Goal: Purchase product/service

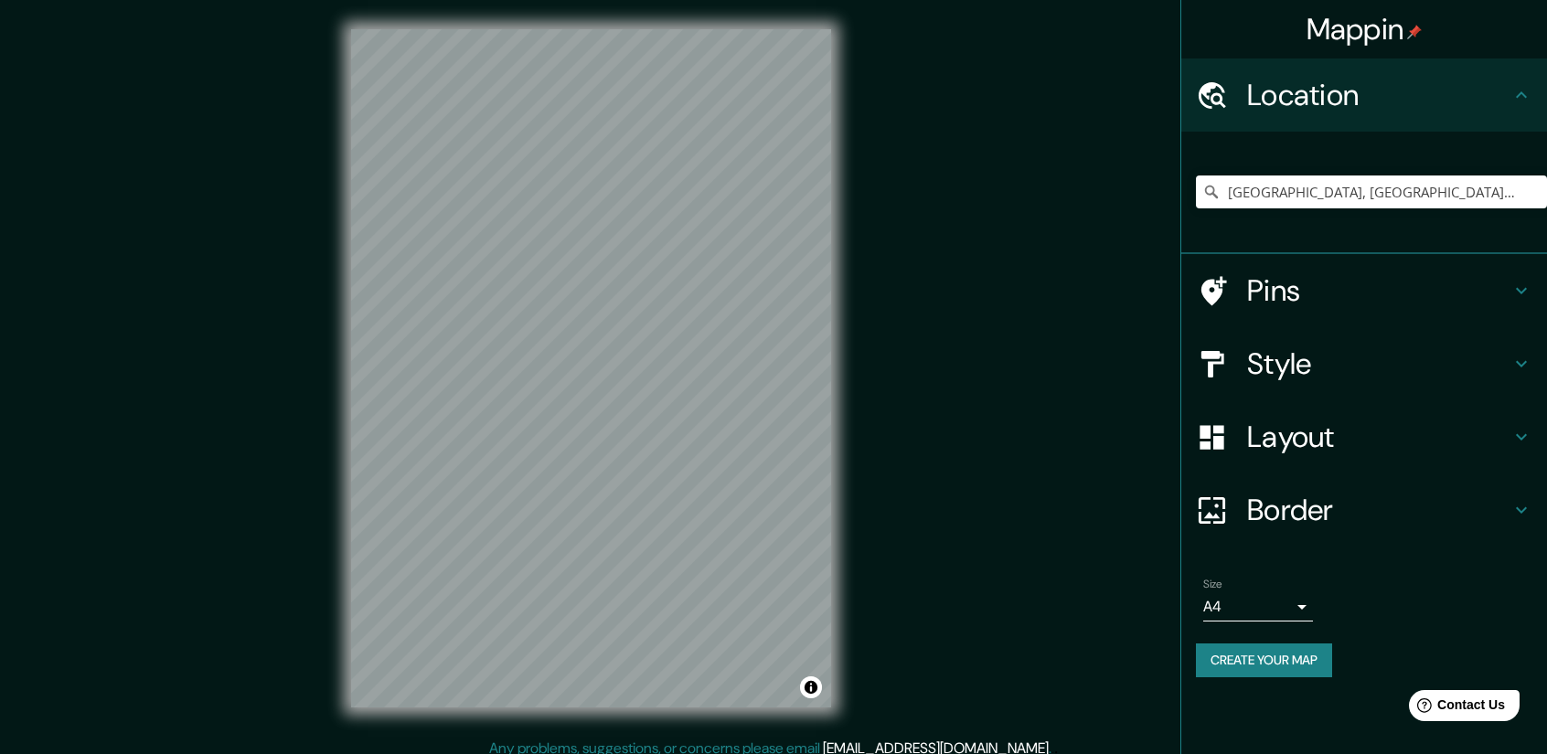
type input "[GEOGRAPHIC_DATA], [GEOGRAPHIC_DATA], [GEOGRAPHIC_DATA]"
click at [1516, 358] on icon at bounding box center [1521, 364] width 22 height 22
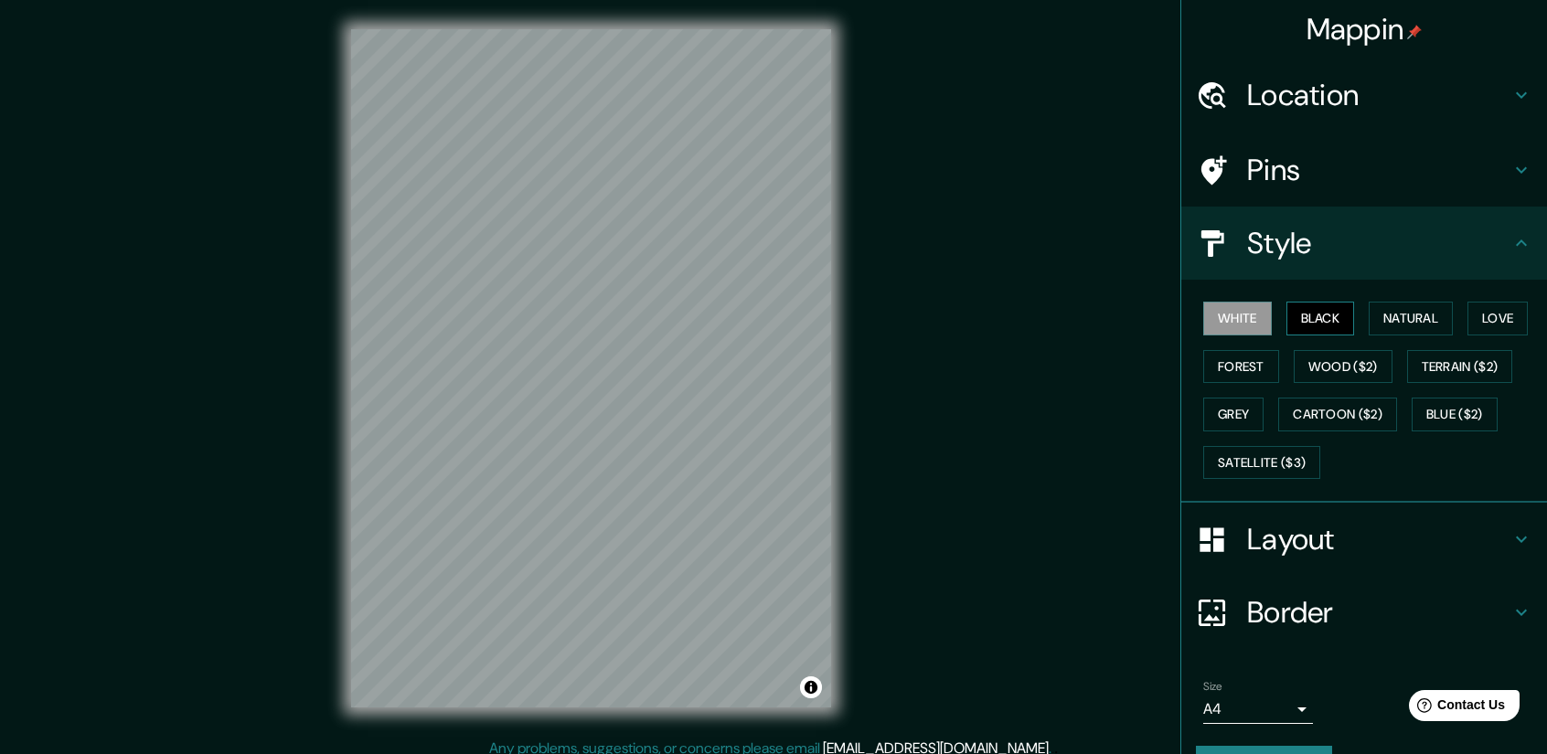
click at [1329, 312] on button "Black" at bounding box center [1320, 319] width 69 height 34
click at [1373, 317] on button "Natural" at bounding box center [1411, 319] width 84 height 34
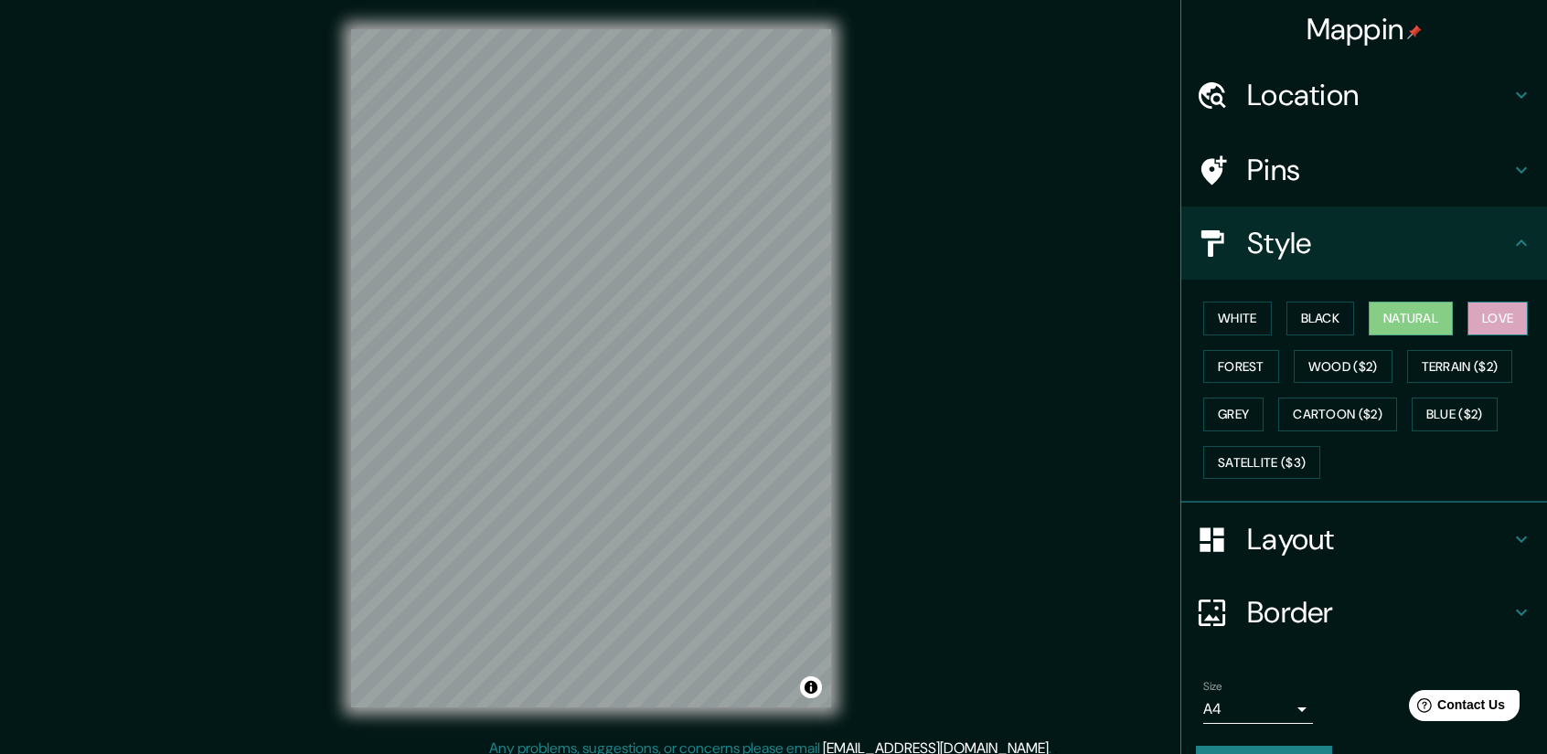
click at [1499, 315] on button "Love" at bounding box center [1497, 319] width 60 height 34
click at [1253, 361] on button "Forest" at bounding box center [1241, 367] width 76 height 34
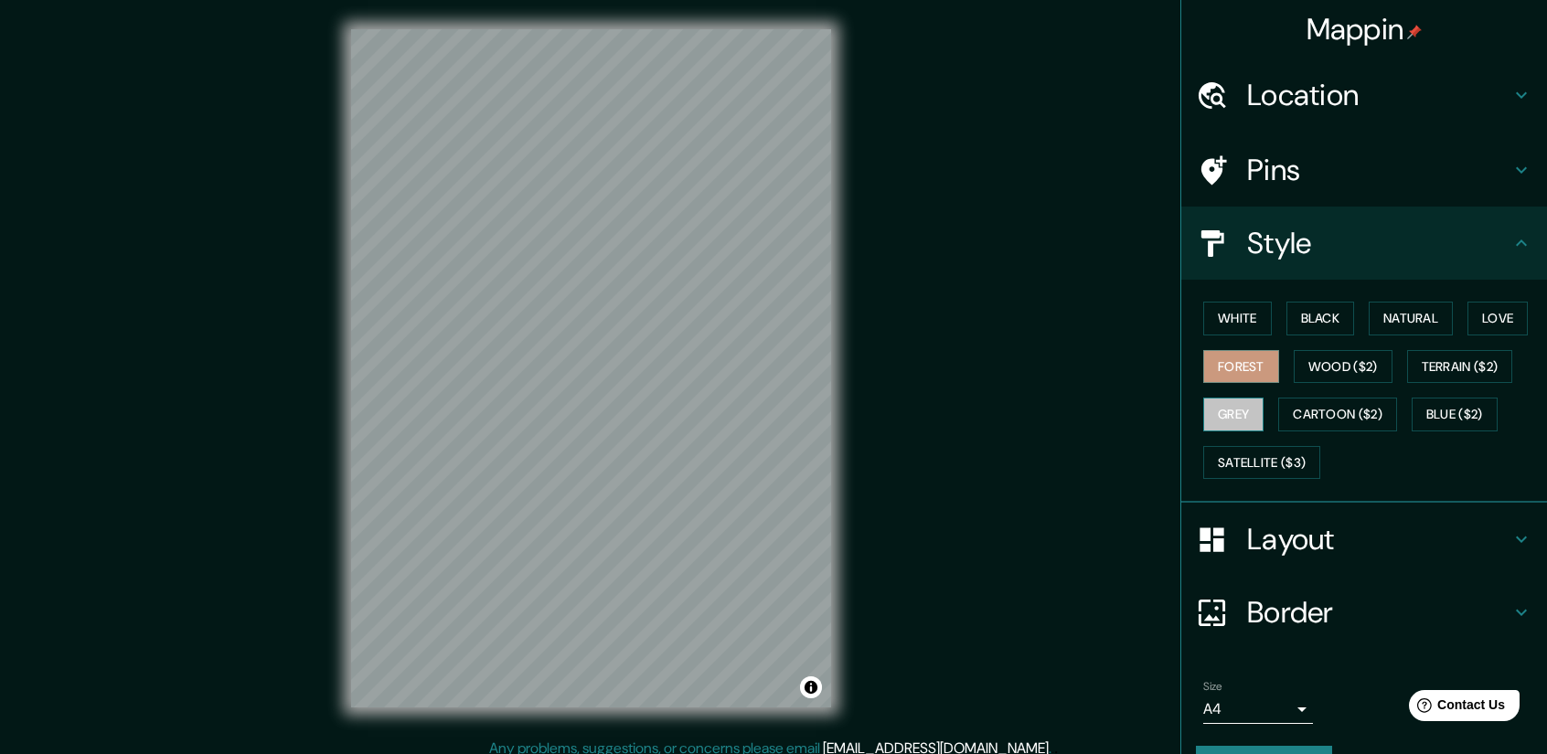
click at [1221, 418] on button "Grey" at bounding box center [1233, 415] width 60 height 34
click at [1319, 361] on button "Wood ($2)" at bounding box center [1343, 367] width 99 height 34
click at [1055, 533] on div "Mappin Location [GEOGRAPHIC_DATA], [GEOGRAPHIC_DATA], [GEOGRAPHIC_DATA] [GEOGRA…" at bounding box center [773, 383] width 1547 height 767
click at [1018, 428] on div "Mappin Location [GEOGRAPHIC_DATA], [GEOGRAPHIC_DATA], [GEOGRAPHIC_DATA] [GEOGRA…" at bounding box center [773, 383] width 1547 height 767
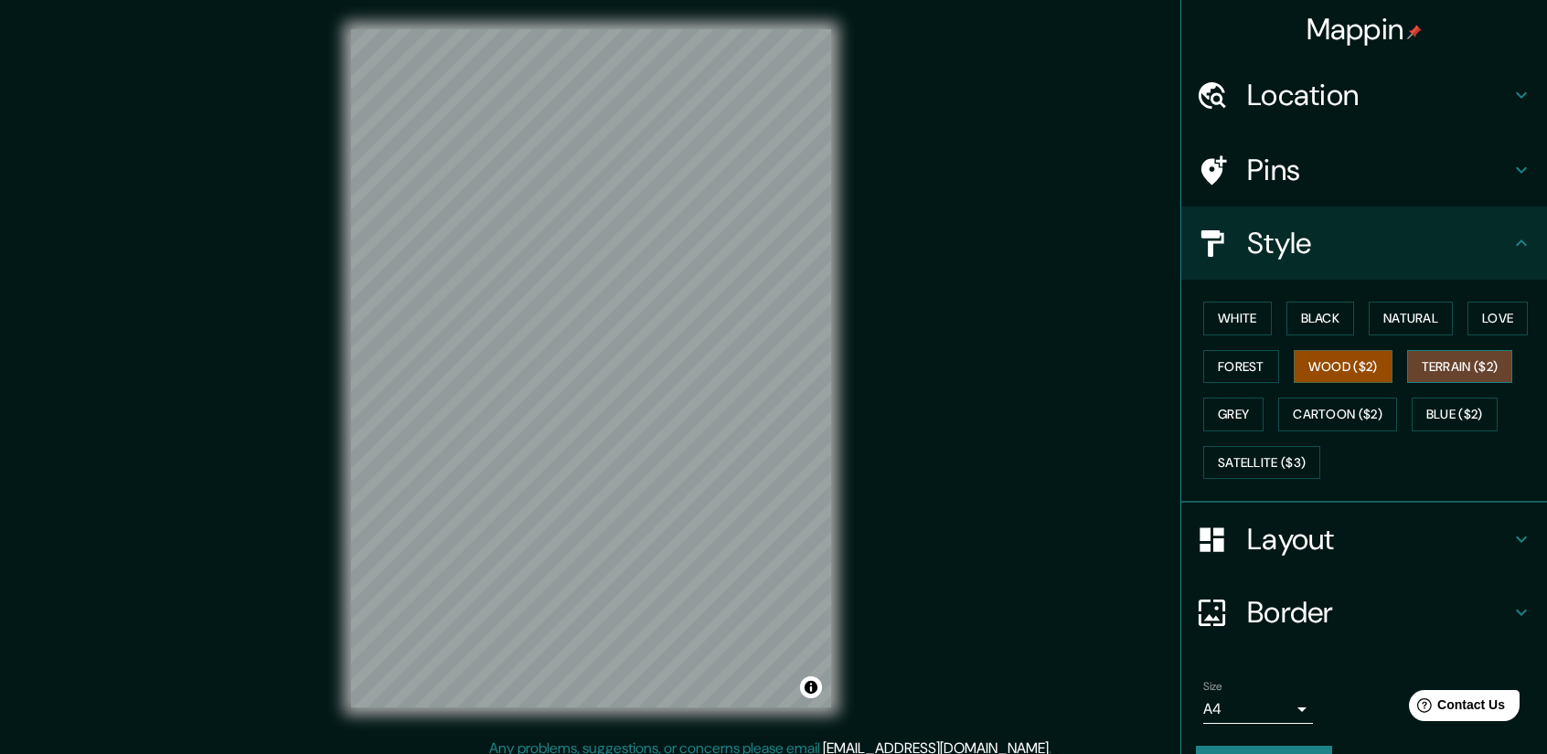
click at [1479, 361] on button "Terrain ($2)" at bounding box center [1460, 367] width 106 height 34
click at [1234, 419] on button "Grey" at bounding box center [1233, 415] width 60 height 34
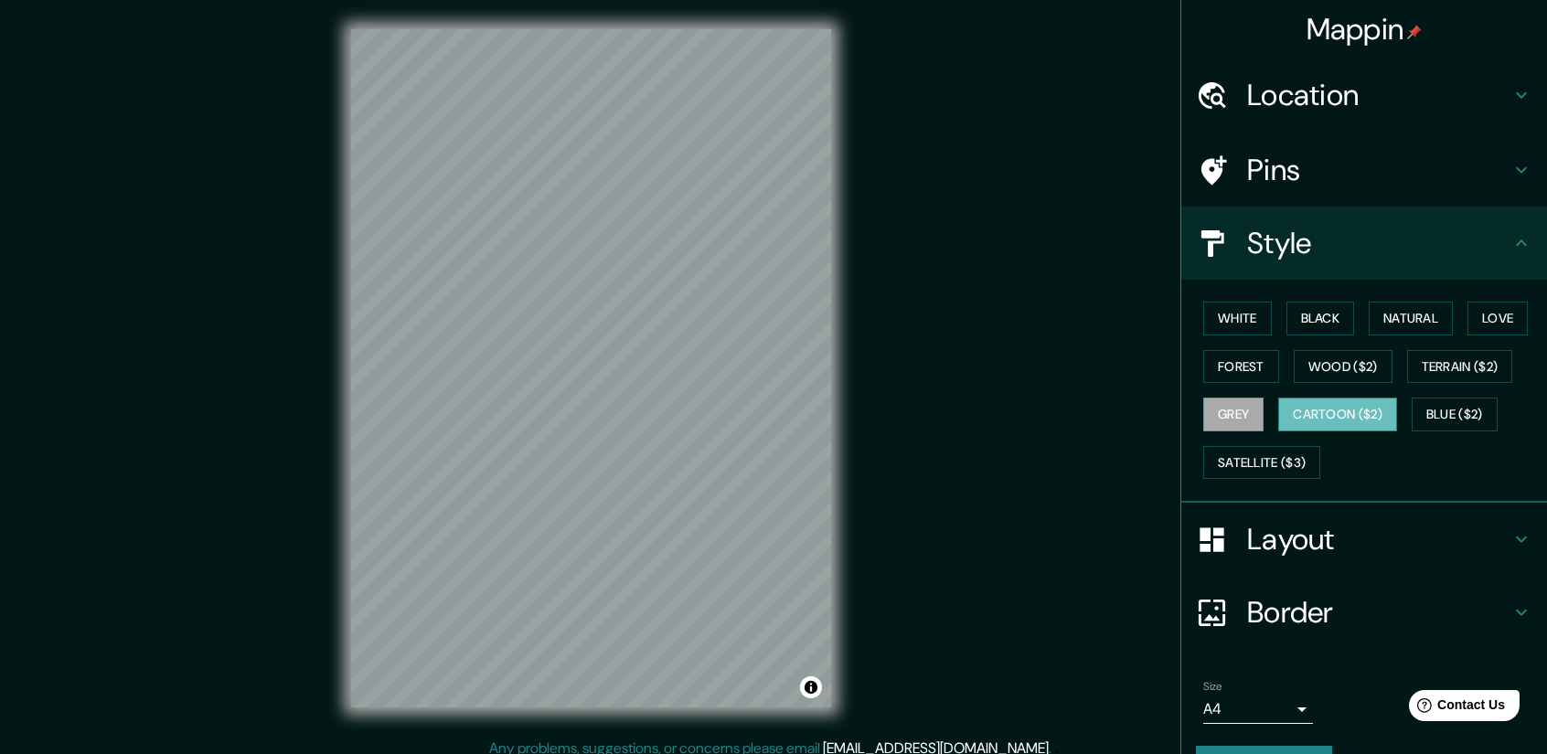
click at [1356, 418] on button "Cartoon ($2)" at bounding box center [1337, 415] width 119 height 34
click at [1479, 414] on button "Blue ($2)" at bounding box center [1455, 415] width 86 height 34
